Goal: Task Accomplishment & Management: Manage account settings

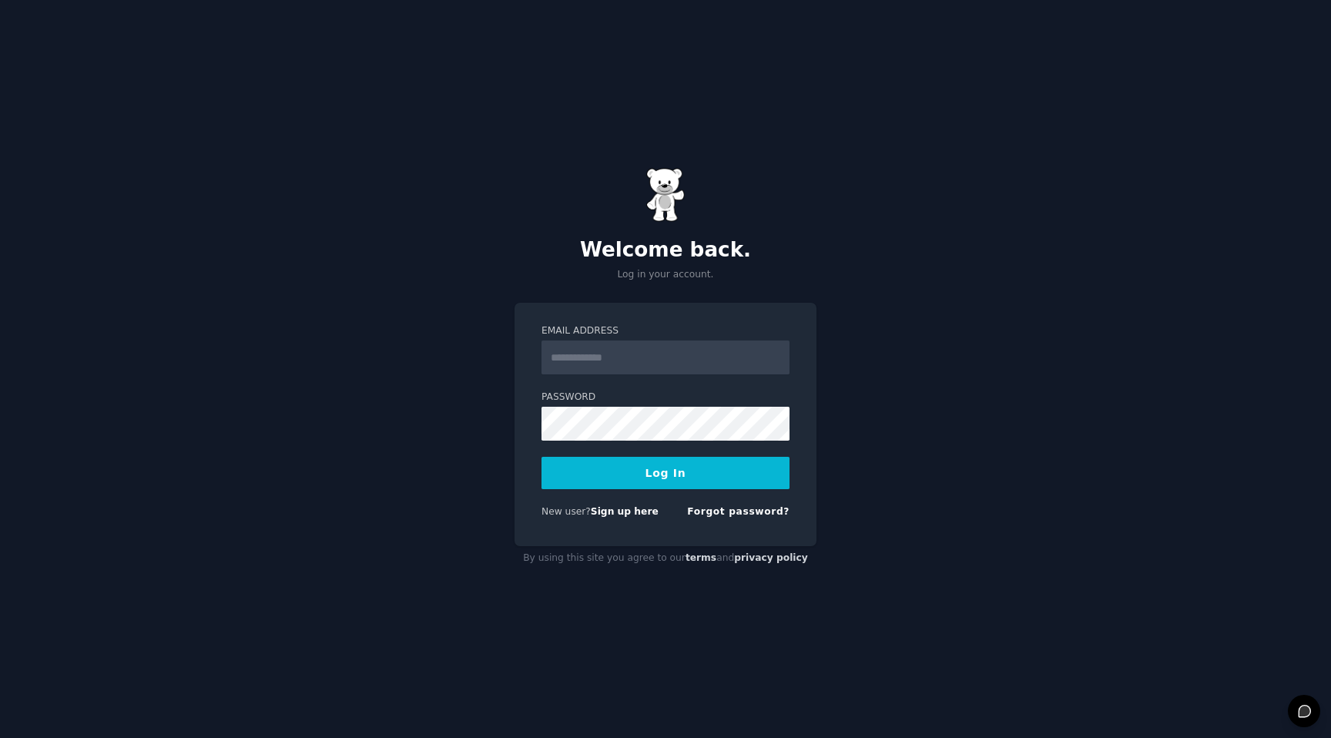
click at [592, 347] on input "Email Address" at bounding box center [666, 358] width 248 height 34
type input "**********"
click at [542, 457] on button "Log In" at bounding box center [666, 473] width 248 height 32
